Goal: Check status: Check status

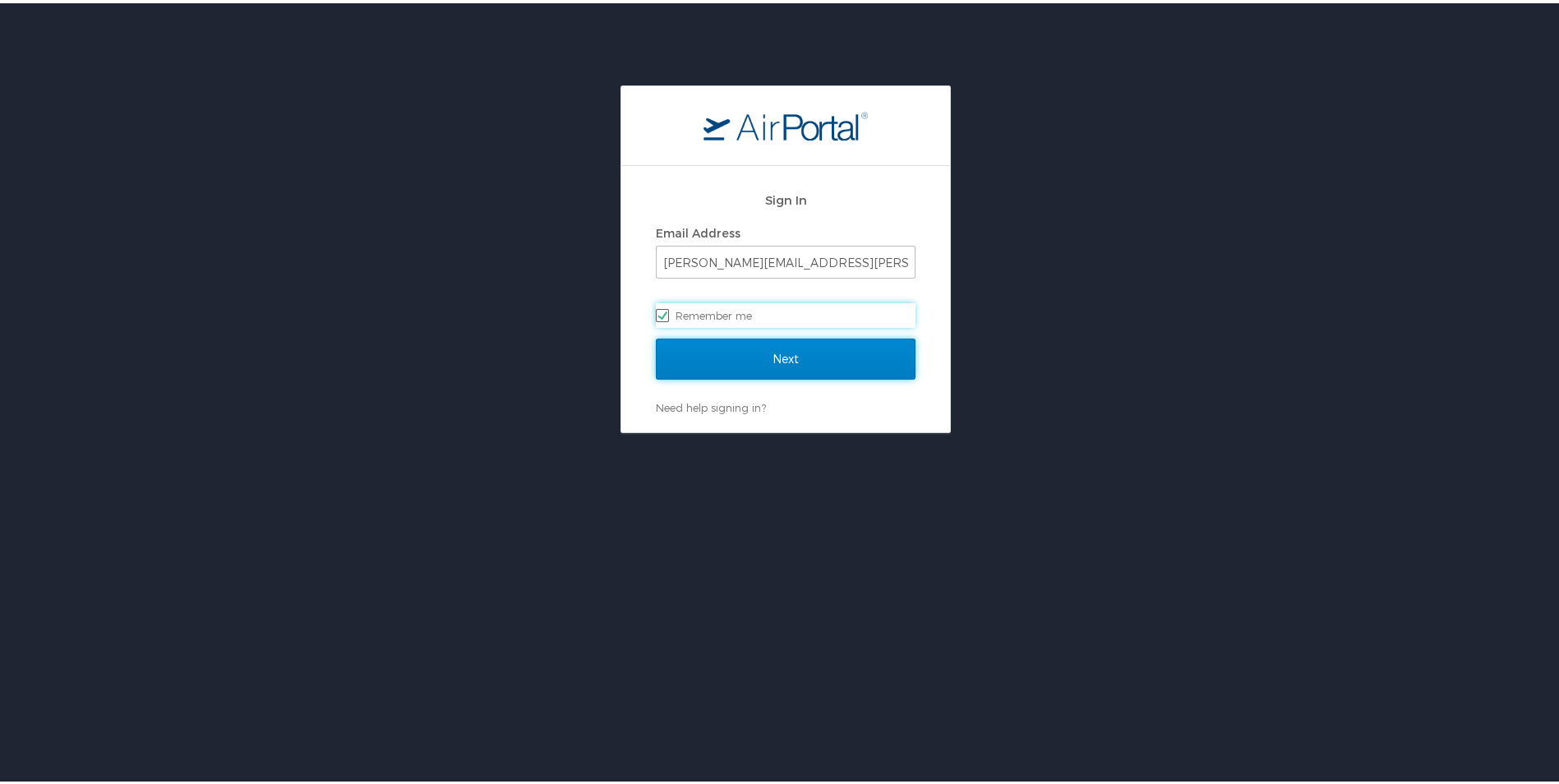
click at [833, 357] on input "Next" at bounding box center [786, 356] width 260 height 41
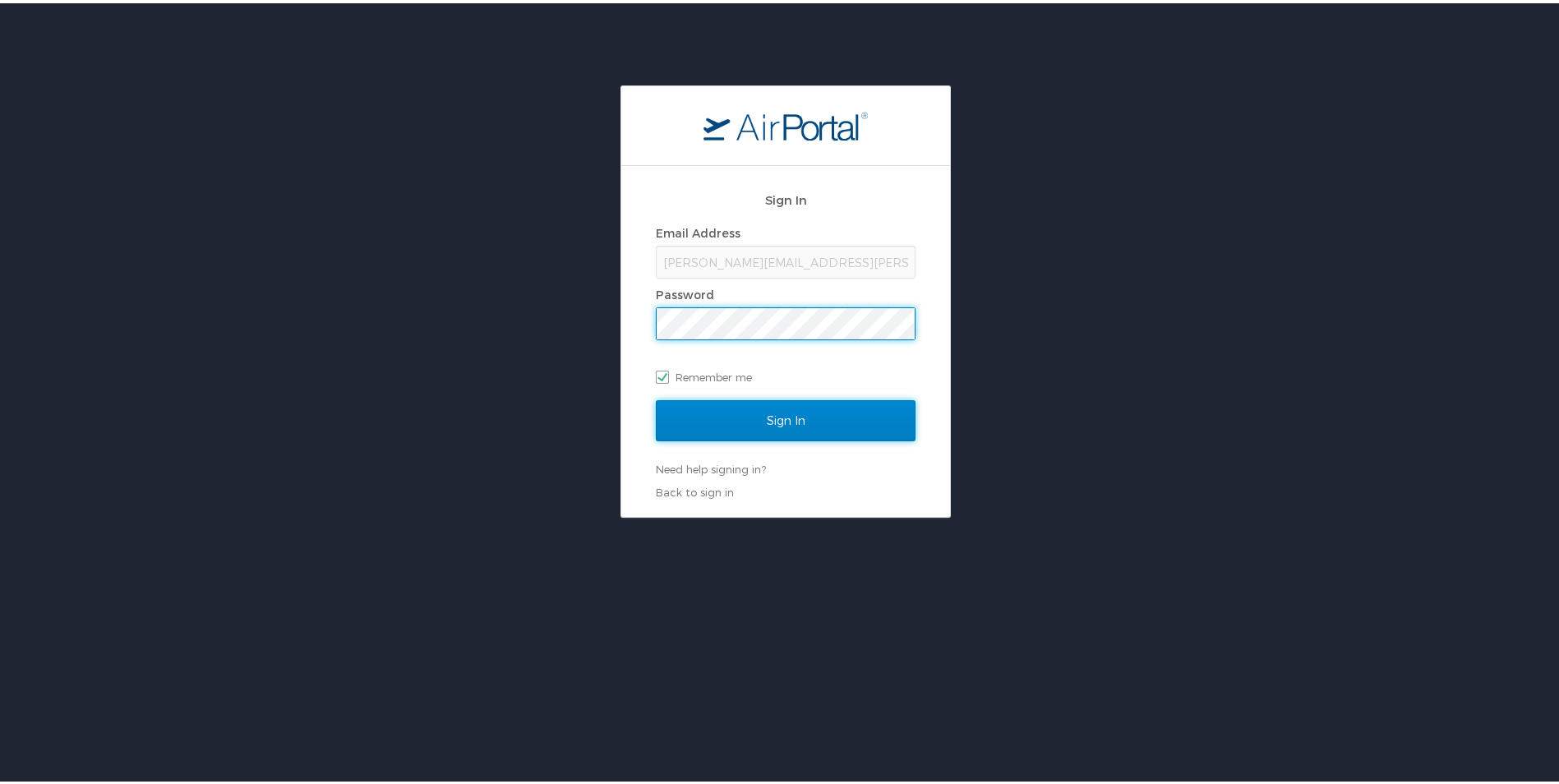
click at [832, 414] on input "Sign In" at bounding box center [786, 417] width 260 height 41
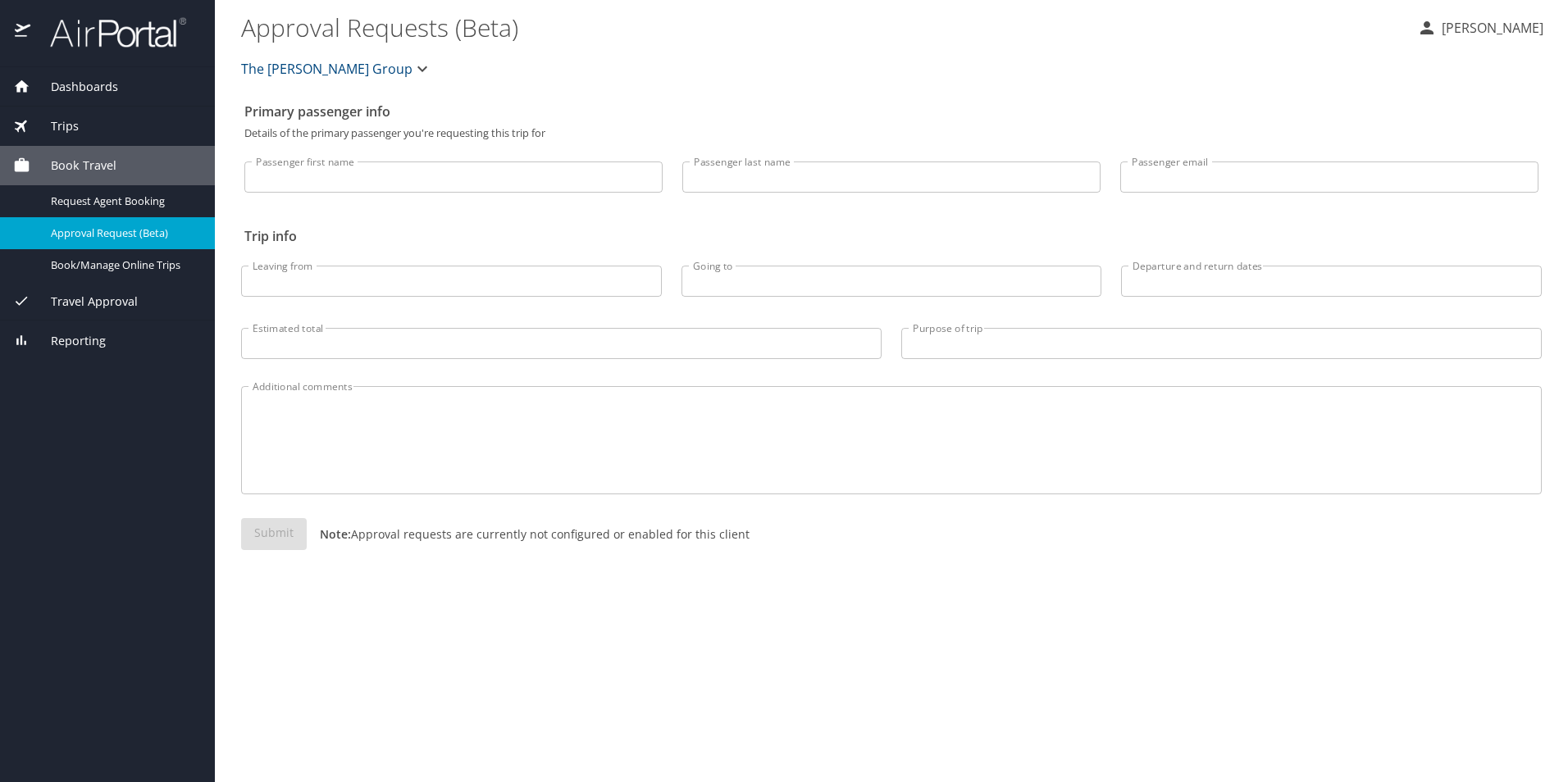
click at [70, 119] on span "Trips" at bounding box center [54, 125] width 48 height 18
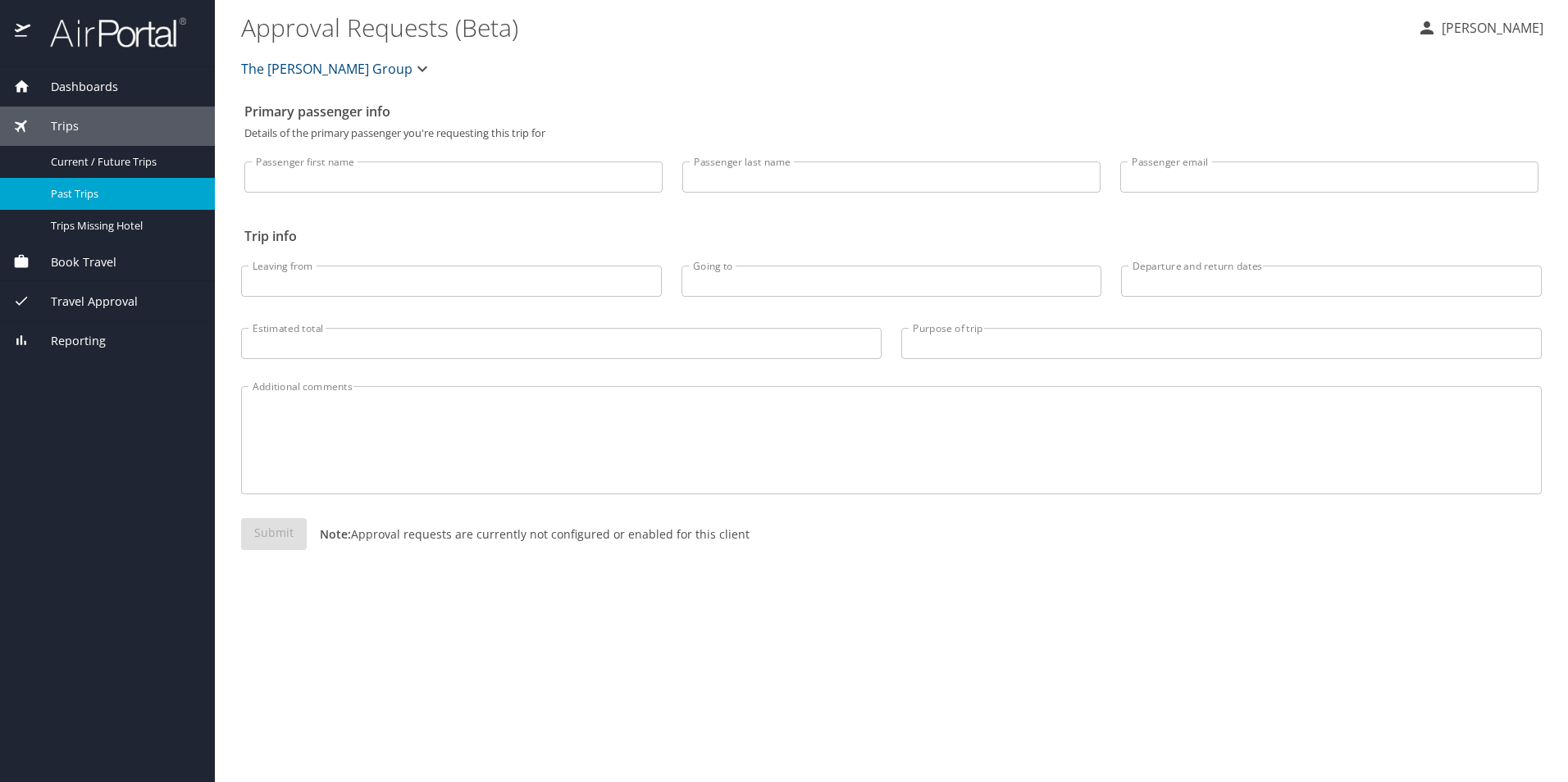
click at [100, 185] on div "Past Trips" at bounding box center [107, 194] width 189 height 19
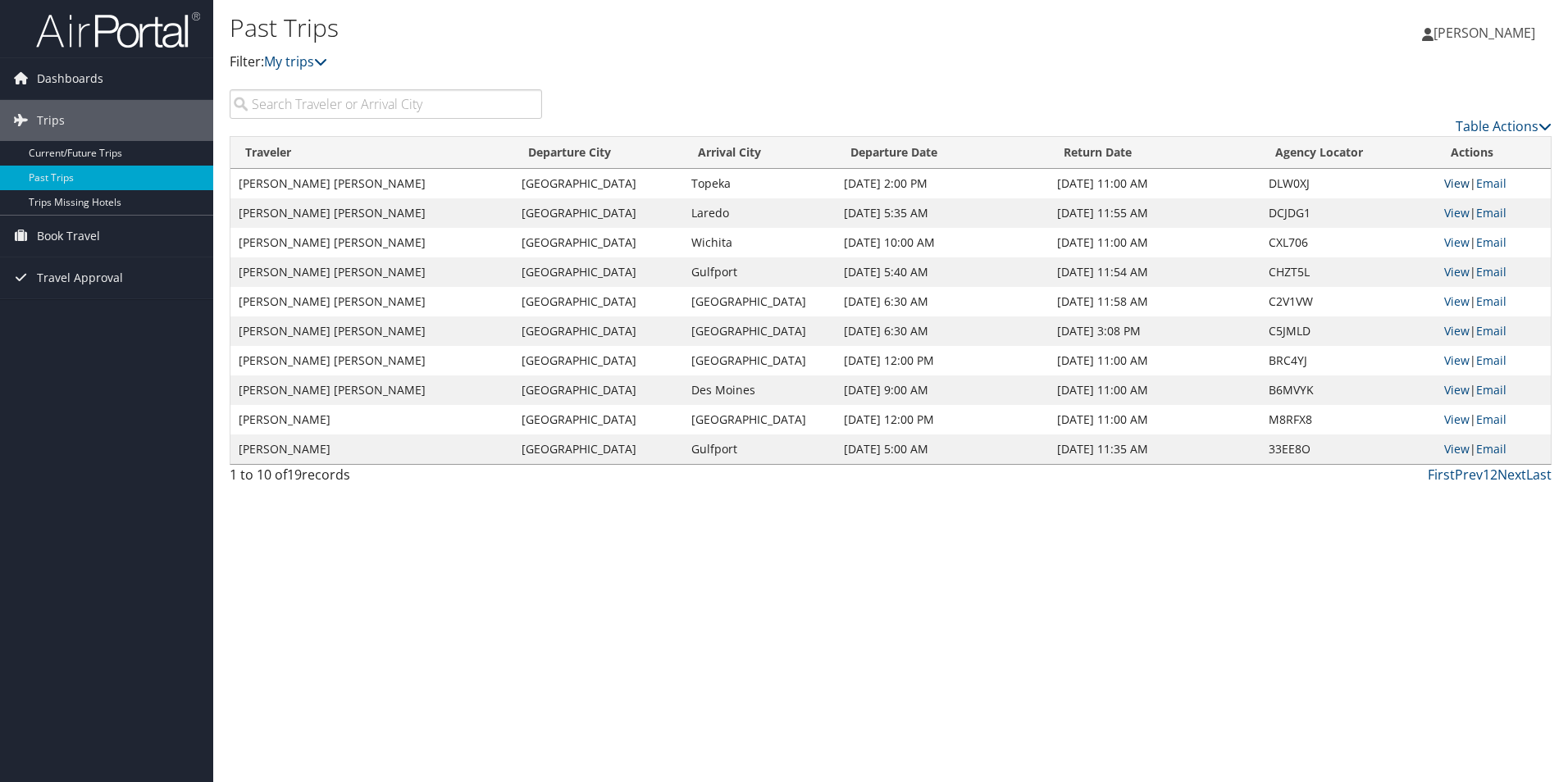
click at [1451, 184] on link "View" at bounding box center [1457, 183] width 25 height 15
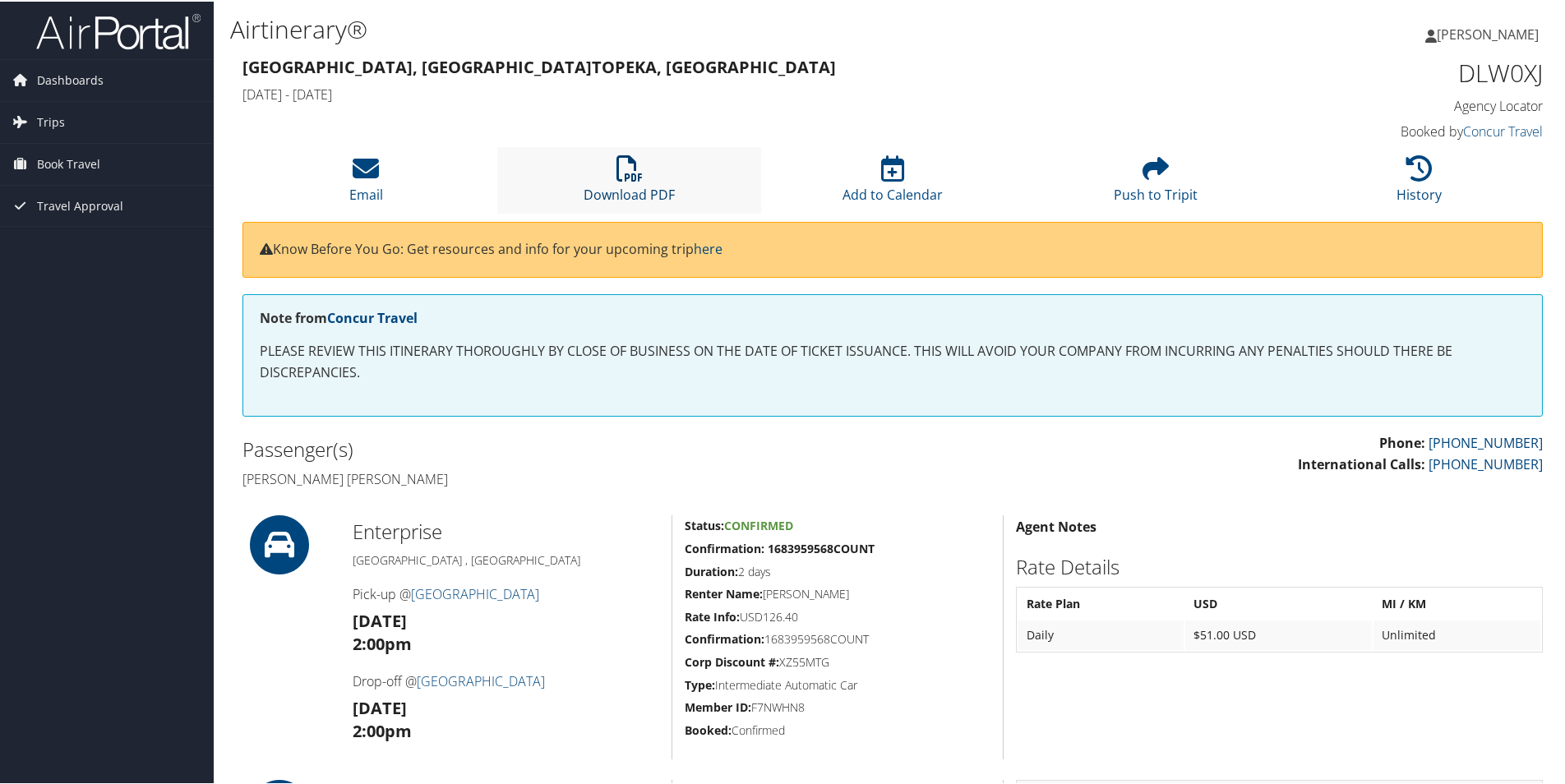
click at [623, 177] on icon at bounding box center [630, 166] width 26 height 26
